Goal: Task Accomplishment & Management: Manage account settings

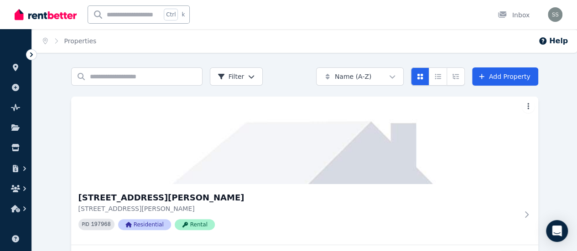
click at [33, 55] on icon at bounding box center [31, 54] width 9 height 9
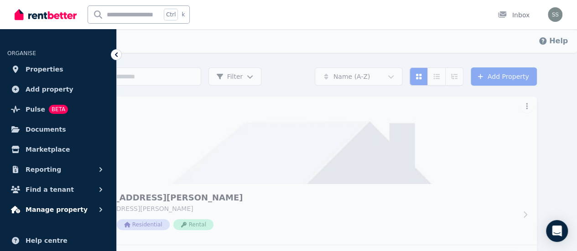
click at [58, 207] on span "Manage property" at bounding box center [57, 209] width 62 height 11
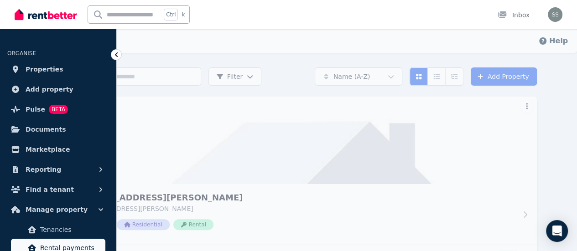
click at [85, 244] on span "Rental payments" at bounding box center [71, 248] width 62 height 11
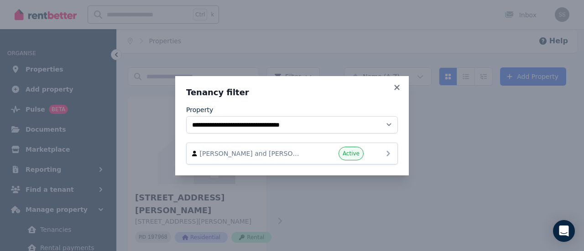
click at [277, 158] on div "[PERSON_NAME] and [PERSON_NAME] and [PERSON_NAME] Kasawaya Active" at bounding box center [292, 154] width 200 height 14
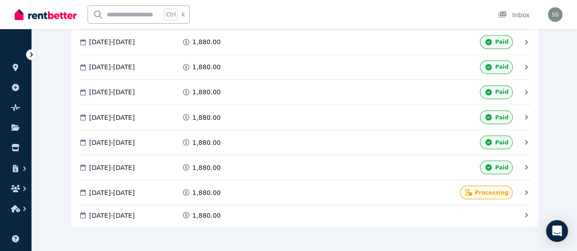
scroll to position [760, 0]
